Goal: Task Accomplishment & Management: Use online tool/utility

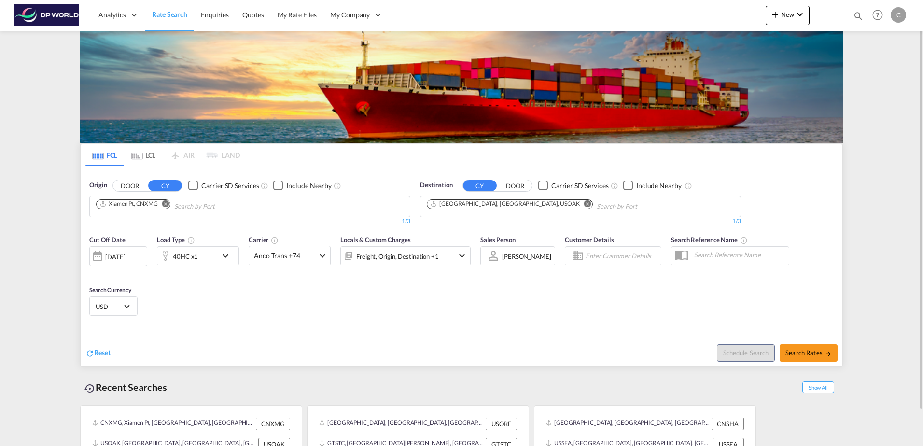
click at [166, 201] on md-icon "Remove" at bounding box center [165, 203] width 7 height 7
click at [168, 205] on input "Chips input." at bounding box center [142, 206] width 92 height 15
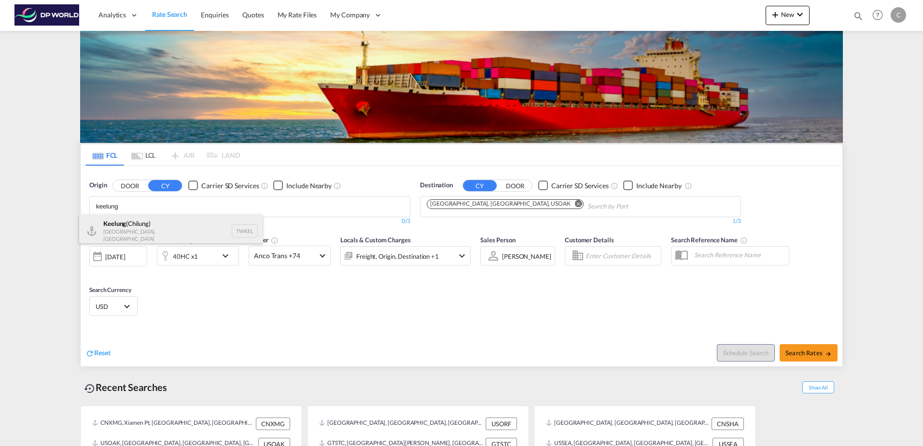
type input "keelung"
click at [134, 230] on div "Keelung ([GEOGRAPHIC_DATA]) [GEOGRAPHIC_DATA], Province of [GEOGRAPHIC_DATA] TW…" at bounding box center [170, 230] width 183 height 33
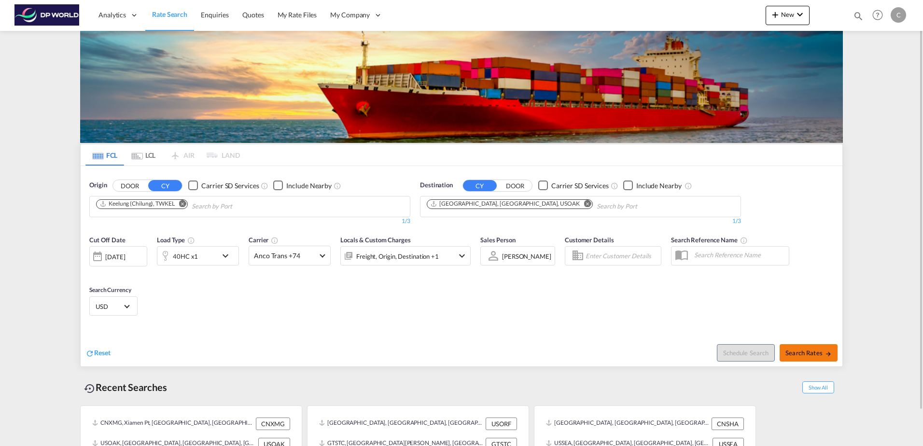
click at [799, 350] on span "Search Rates" at bounding box center [808, 353] width 46 height 8
type input "TWKEL to USOAK / [DATE]"
